Goal: Check status: Check status

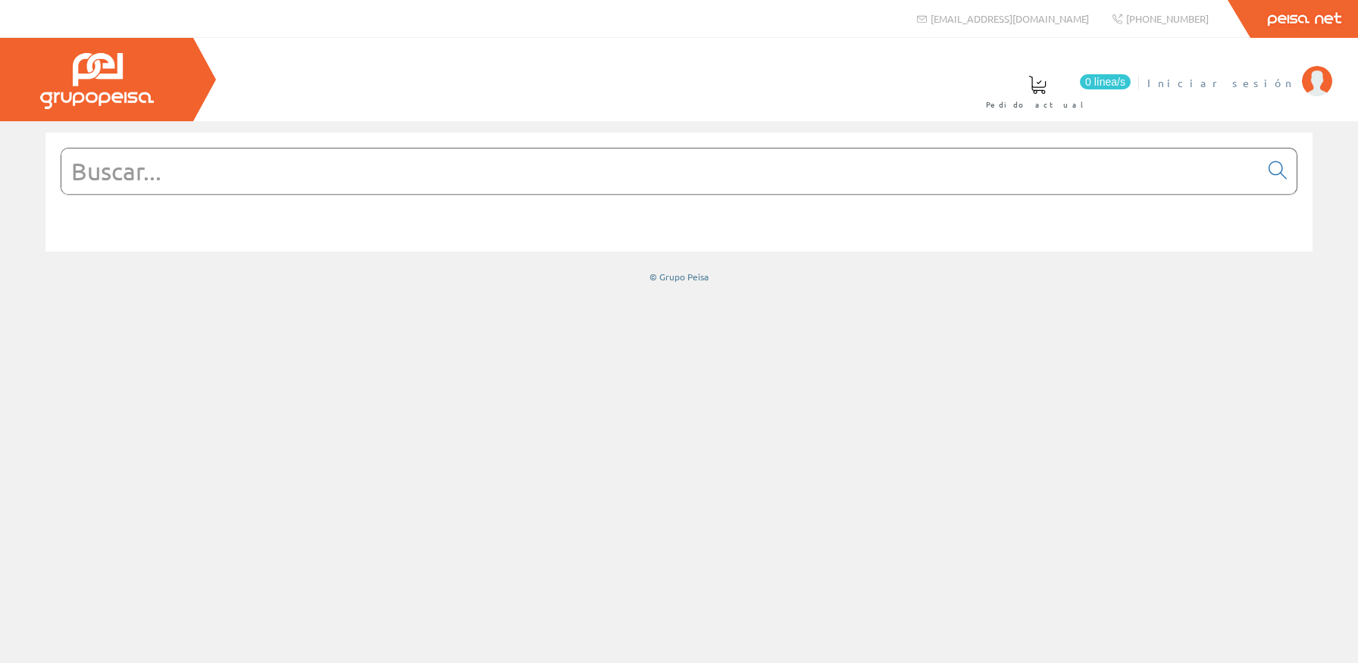
click at [1275, 80] on span "Iniciar sesión" at bounding box center [1220, 82] width 147 height 15
click at [1243, 83] on span "Juan Vte. Francés" at bounding box center [1144, 82] width 299 height 15
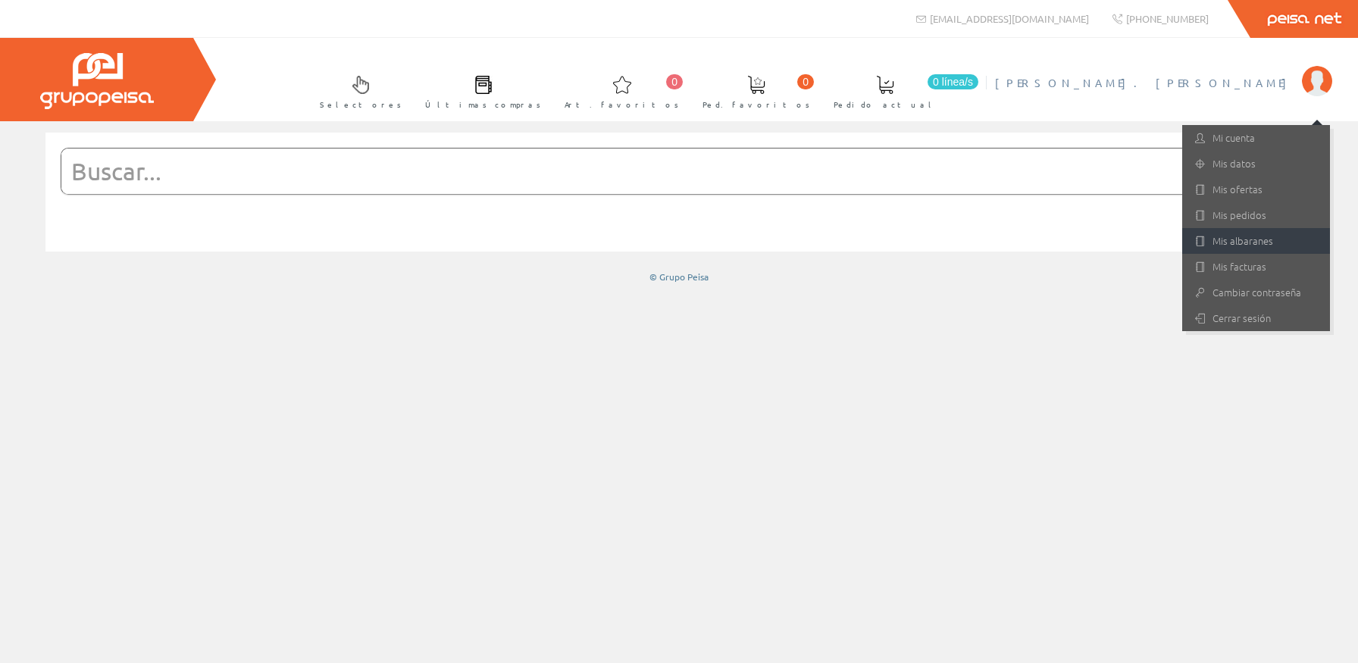
click at [1268, 249] on link "Mis albaranes" at bounding box center [1256, 241] width 148 height 26
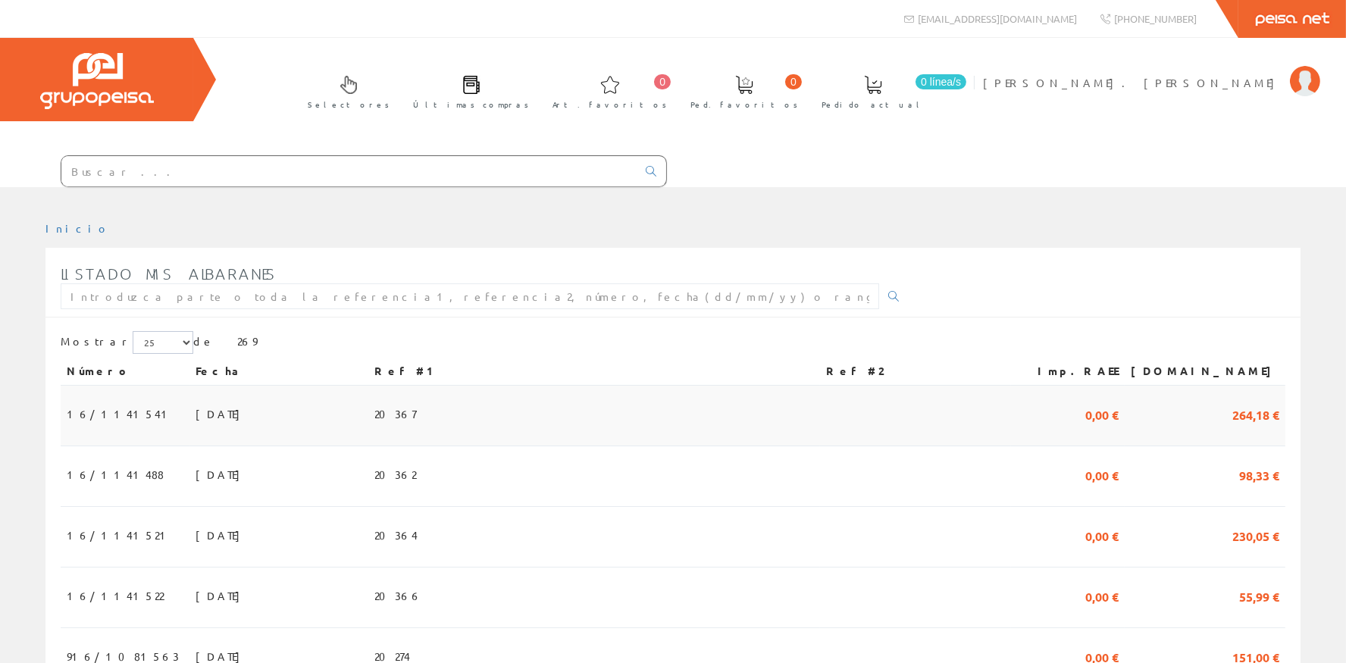
click at [211, 410] on td "[DATE]" at bounding box center [278, 416] width 179 height 61
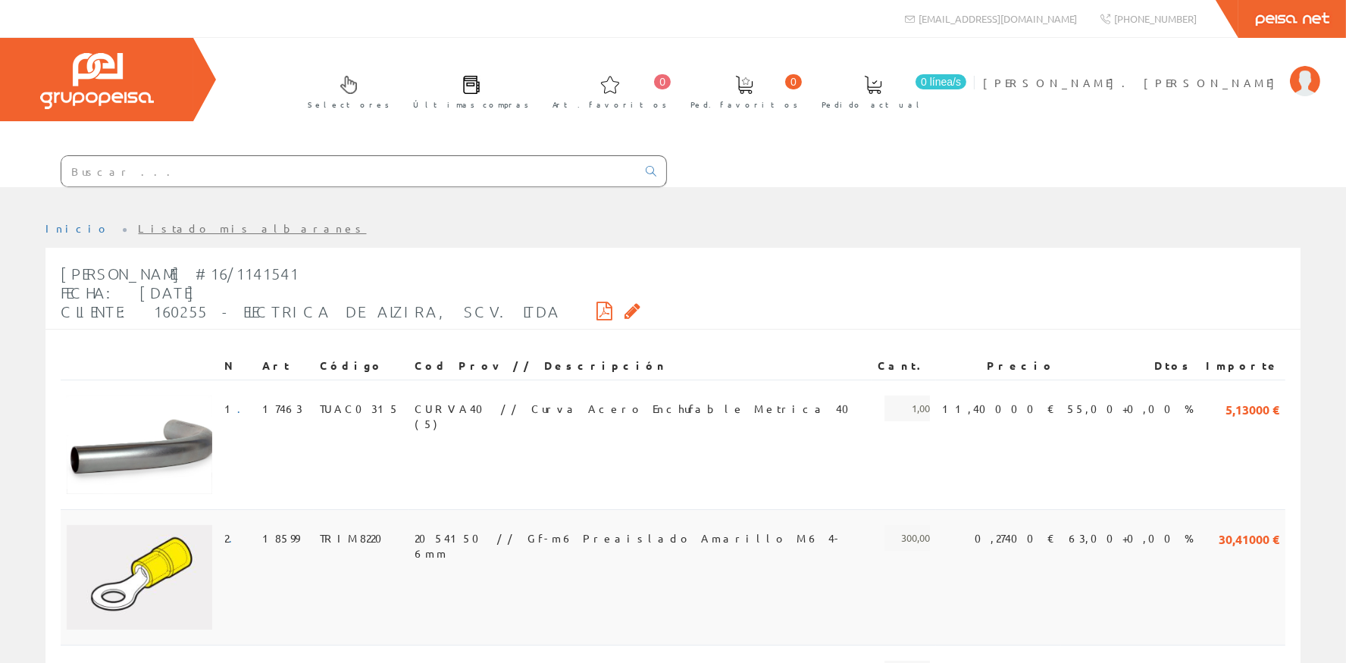
scroll to position [209, 0]
